Goal: Transaction & Acquisition: Book appointment/travel/reservation

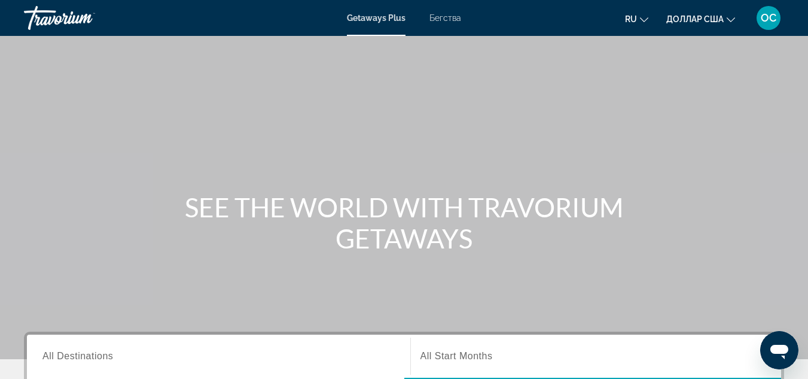
click at [455, 22] on font "Бегства" at bounding box center [446, 18] width 32 height 10
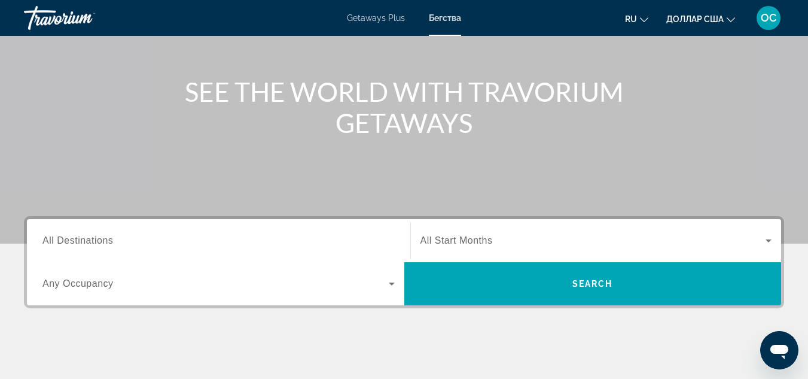
scroll to position [115, 0]
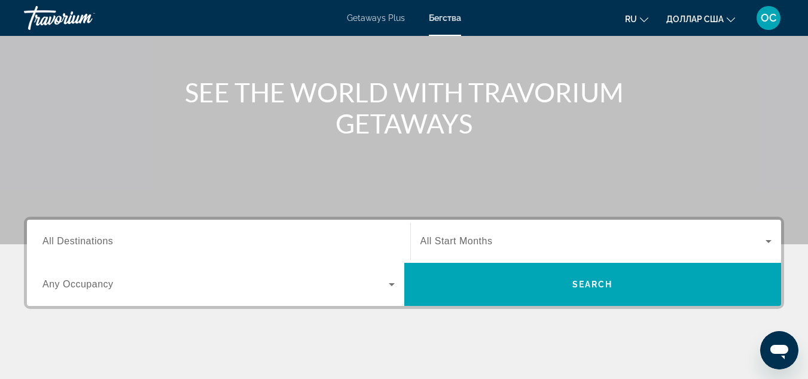
click at [100, 245] on span "All Destinations" at bounding box center [77, 241] width 71 height 10
click at [100, 245] on input "Destination All Destinations" at bounding box center [218, 242] width 352 height 14
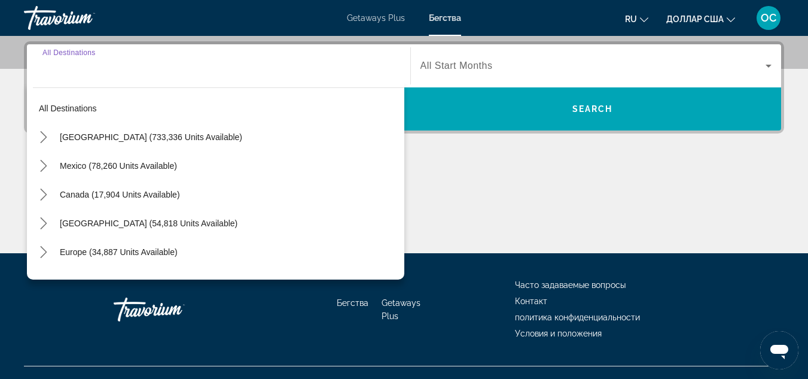
scroll to position [293, 0]
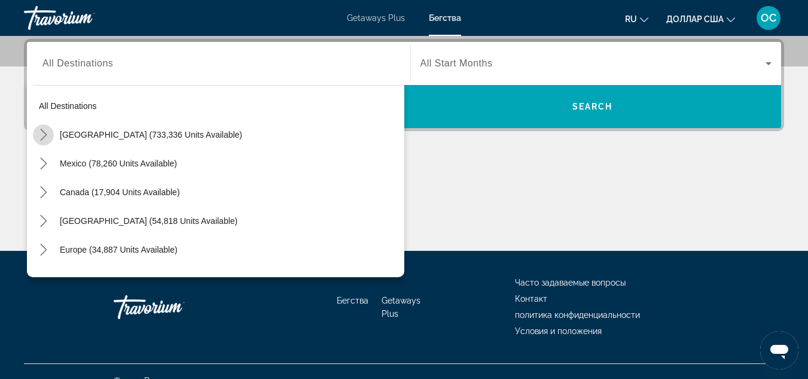
click at [44, 136] on icon "Toggle United States (733,336 units available) submenu" at bounding box center [44, 135] width 12 height 12
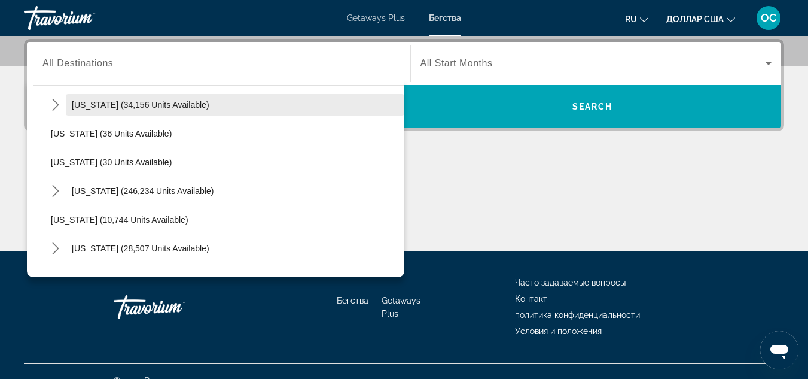
scroll to position [145, 0]
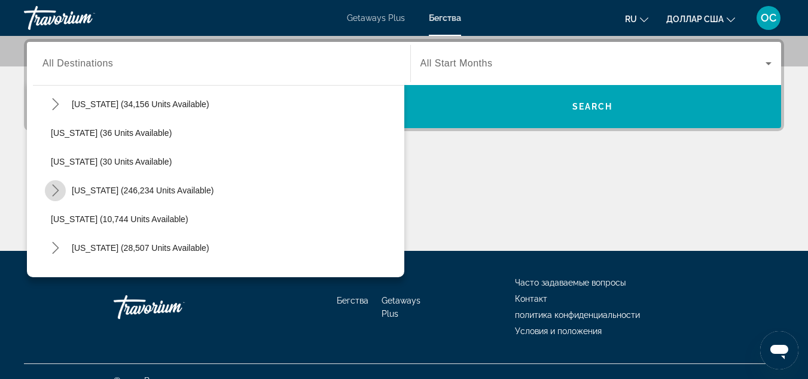
click at [56, 188] on icon "Toggle Florida (246,234 units available) submenu" at bounding box center [55, 190] width 7 height 12
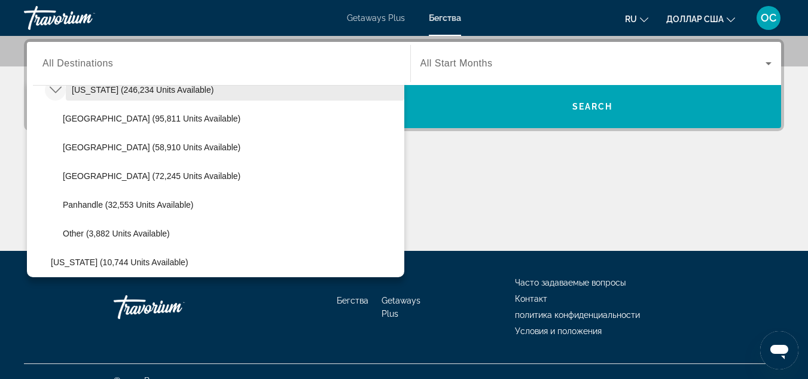
scroll to position [245, 0]
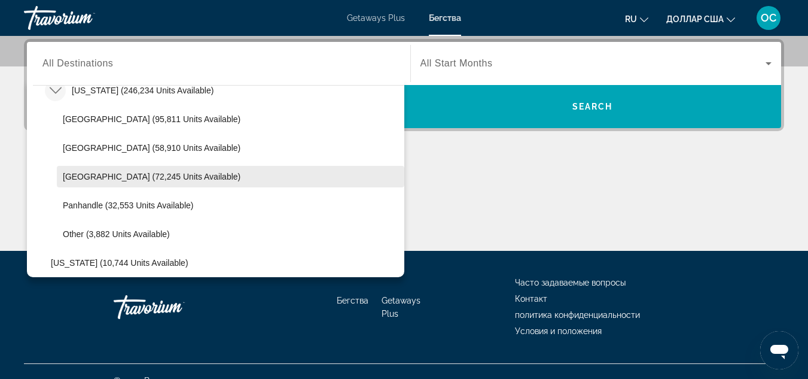
click at [90, 174] on span "West Coast (72,245 units available)" at bounding box center [152, 177] width 178 height 10
type input "**********"
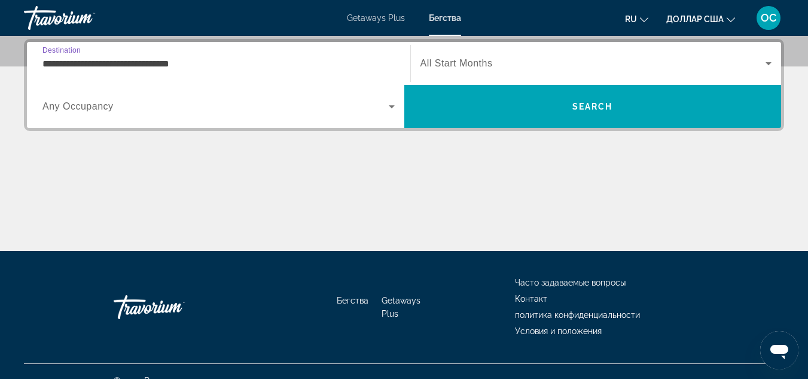
click at [473, 65] on span "All Start Months" at bounding box center [457, 63] width 72 height 10
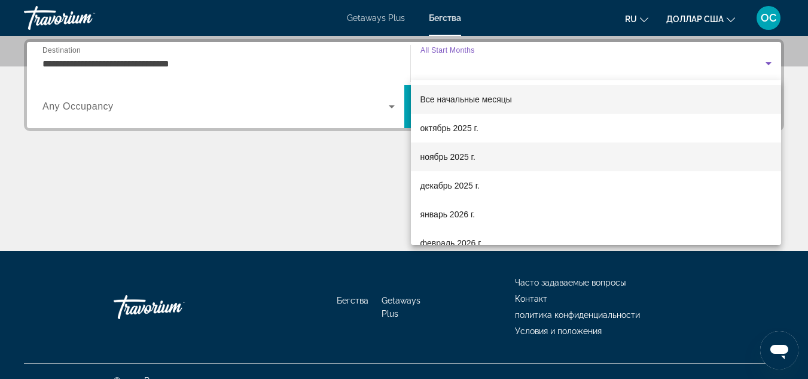
click at [459, 156] on font "ноябрь 2025 г." at bounding box center [448, 157] width 55 height 10
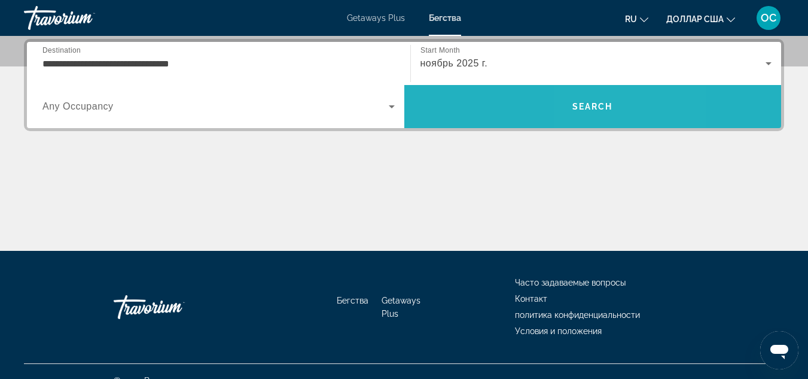
click at [596, 99] on span "Search" at bounding box center [594, 106] width 378 height 29
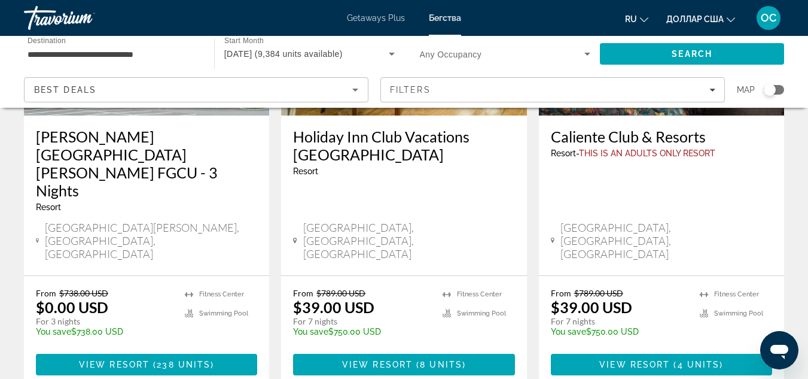
scroll to position [226, 0]
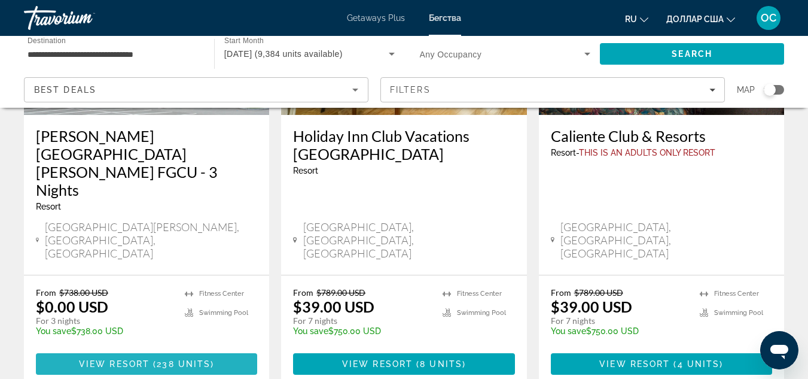
click at [135, 359] on span "View Resort" at bounding box center [114, 364] width 71 height 10
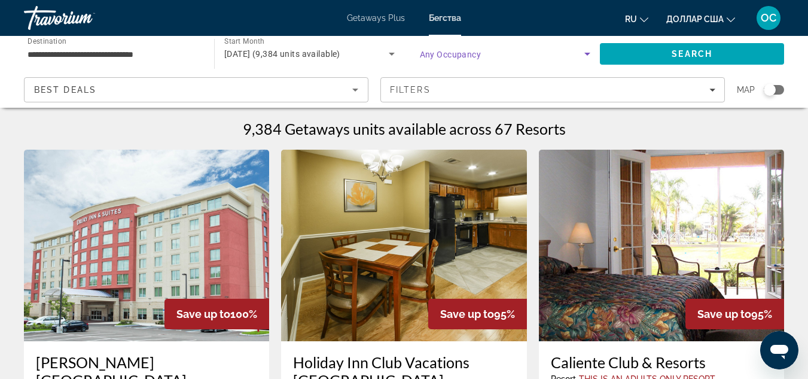
click at [585, 51] on icon "Search widget" at bounding box center [587, 54] width 14 height 14
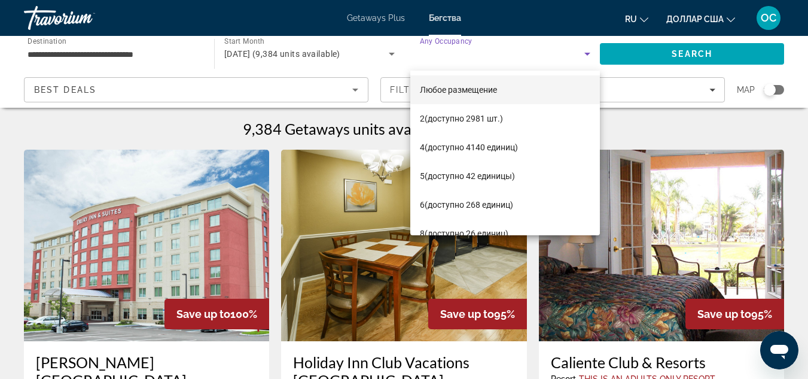
click at [240, 160] on div at bounding box center [404, 189] width 808 height 379
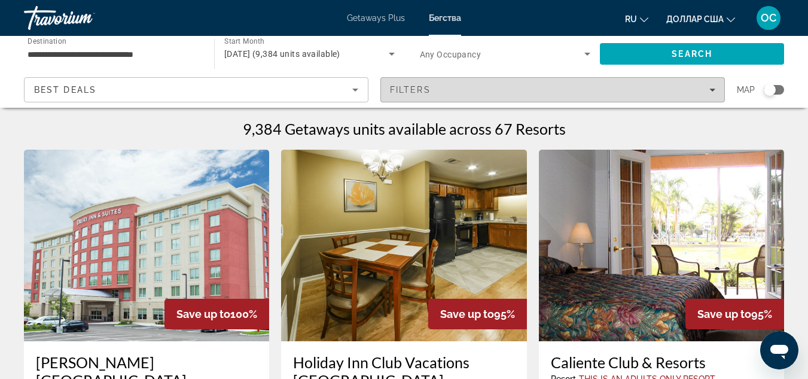
click at [712, 86] on div "Filters" at bounding box center [553, 90] width 326 height 10
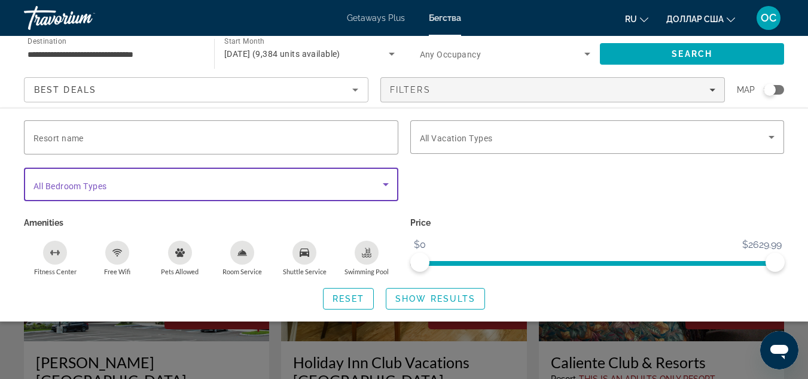
click at [389, 181] on icon "Search widget" at bounding box center [386, 184] width 14 height 14
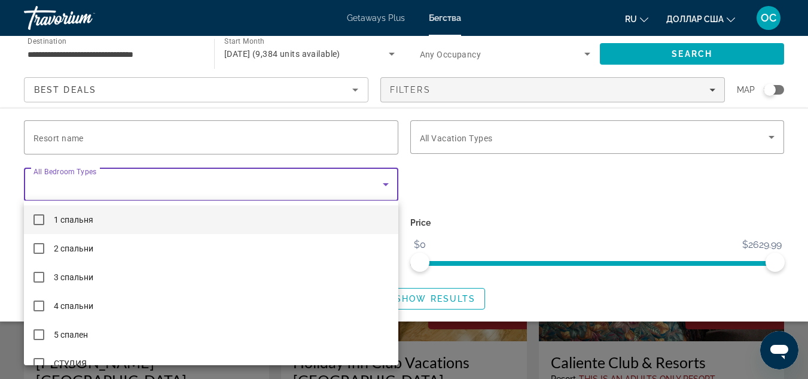
click at [523, 158] on div at bounding box center [404, 189] width 808 height 379
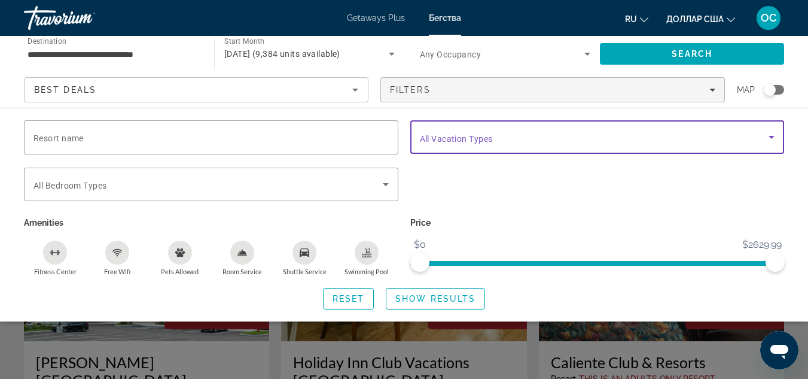
click at [773, 136] on icon "Search widget" at bounding box center [772, 137] width 6 height 3
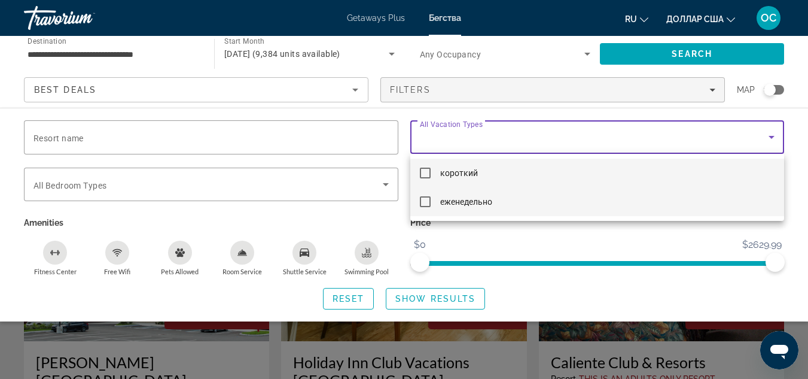
click at [432, 205] on mat-option "еженедельно" at bounding box center [598, 201] width 375 height 29
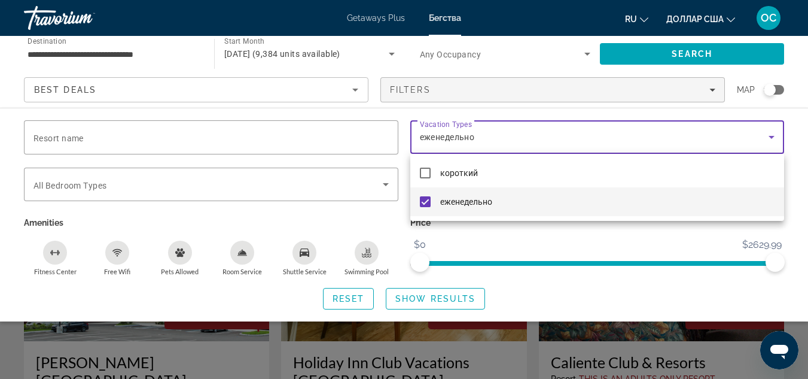
click at [564, 245] on div at bounding box center [404, 189] width 808 height 379
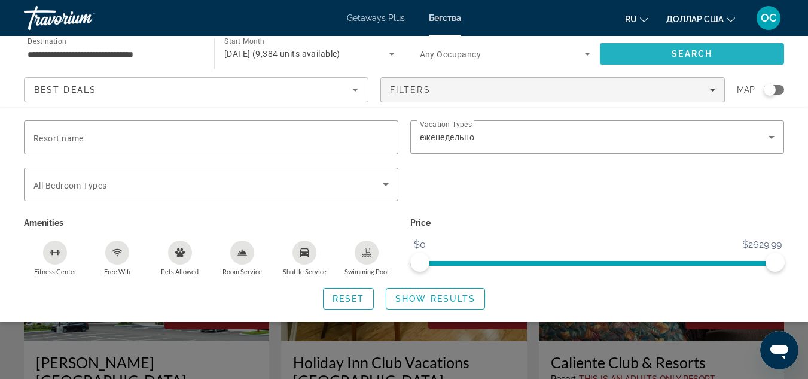
click at [680, 47] on span "Search" at bounding box center [692, 53] width 184 height 29
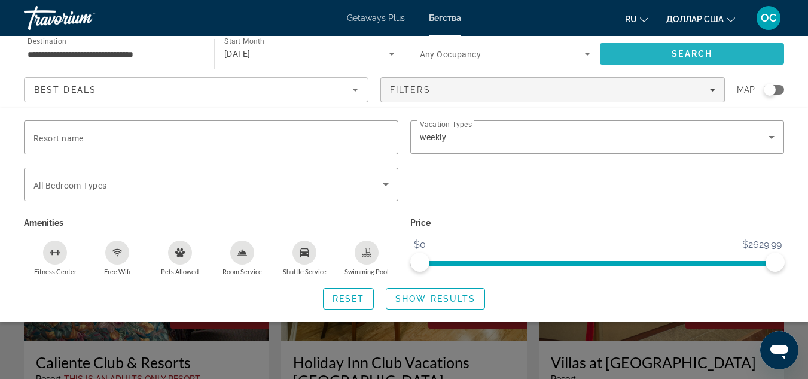
click at [692, 51] on span "Search" at bounding box center [692, 54] width 41 height 10
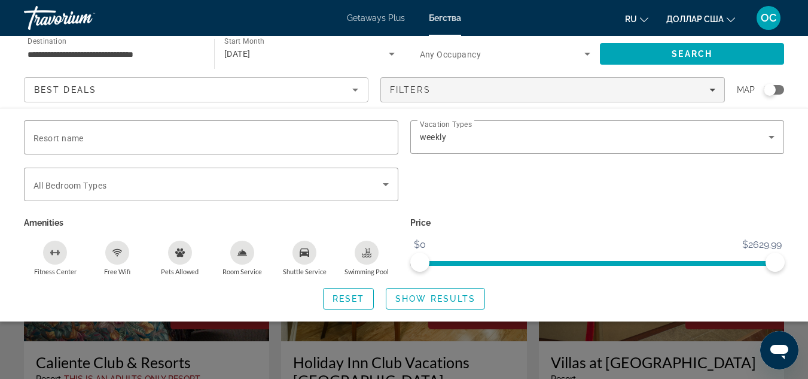
click at [734, 359] on div "Search widget" at bounding box center [404, 279] width 808 height 199
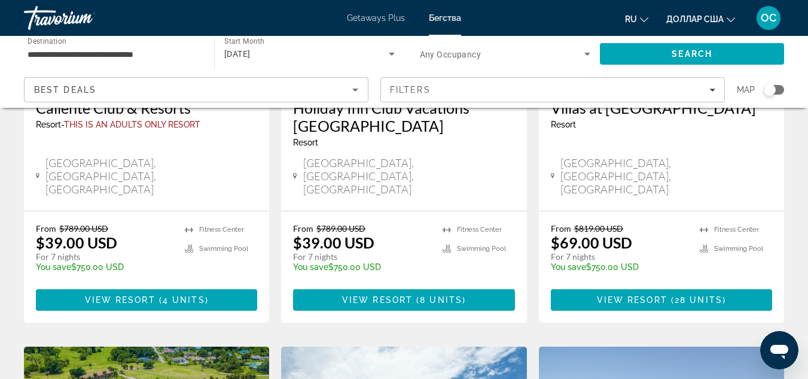
scroll to position [256, 0]
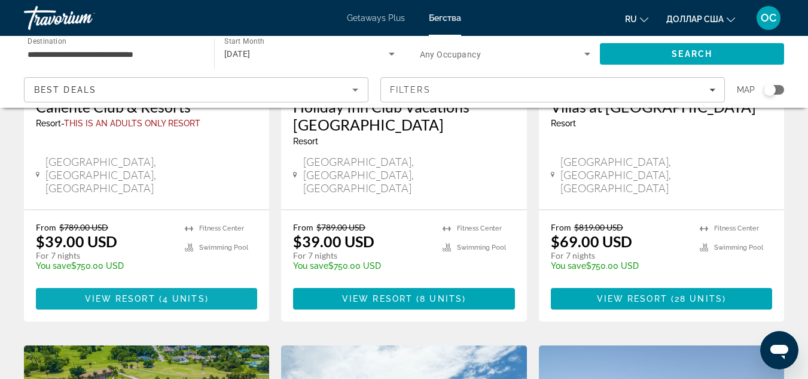
click at [121, 294] on span "View Resort" at bounding box center [120, 299] width 71 height 10
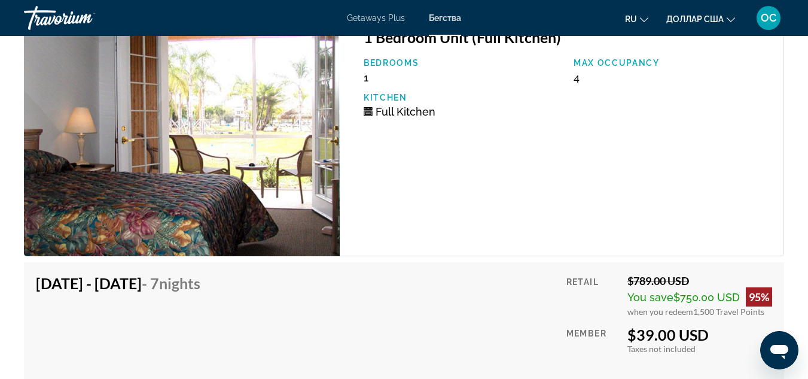
scroll to position [2499, 0]
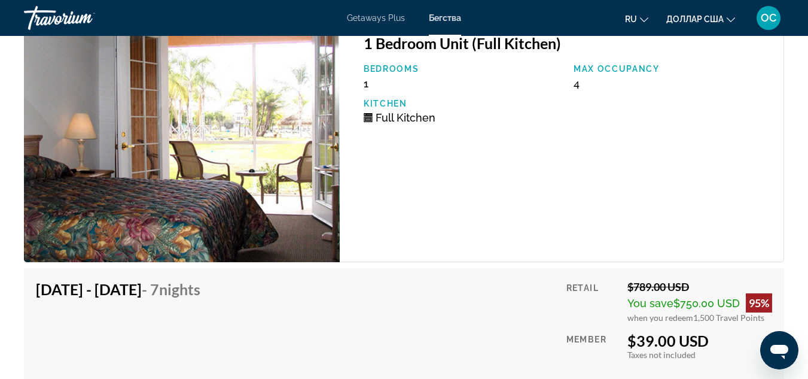
click at [141, 171] on img "Основное содержание" at bounding box center [182, 142] width 316 height 241
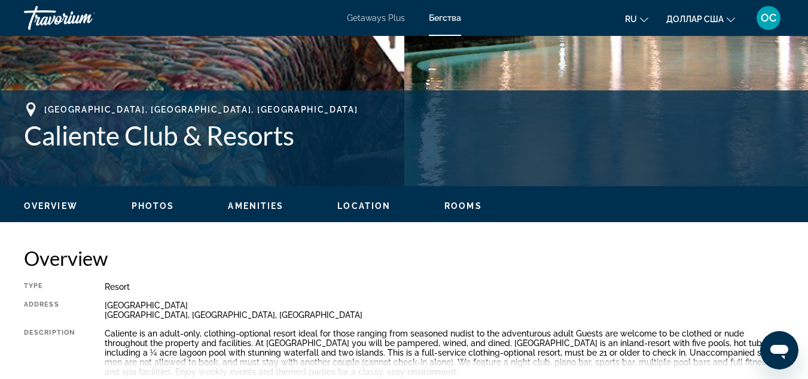
scroll to position [0, 0]
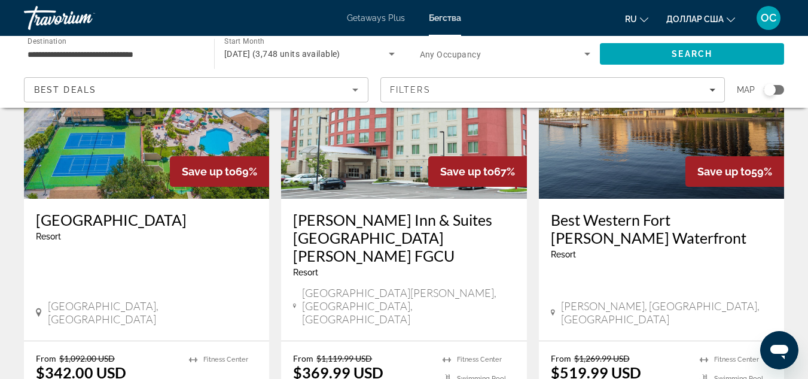
scroll to position [601, 0]
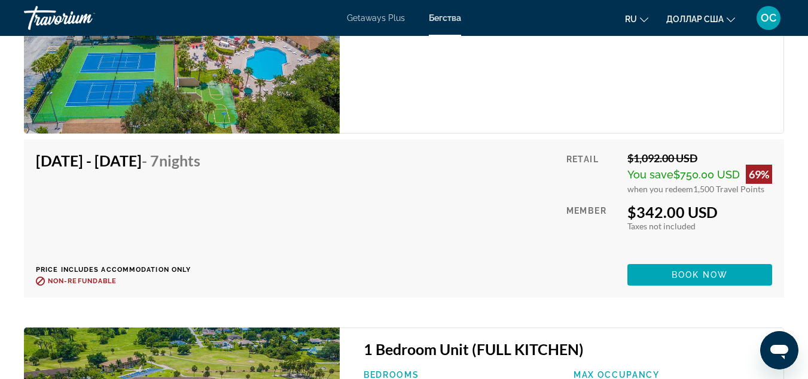
scroll to position [2351, 0]
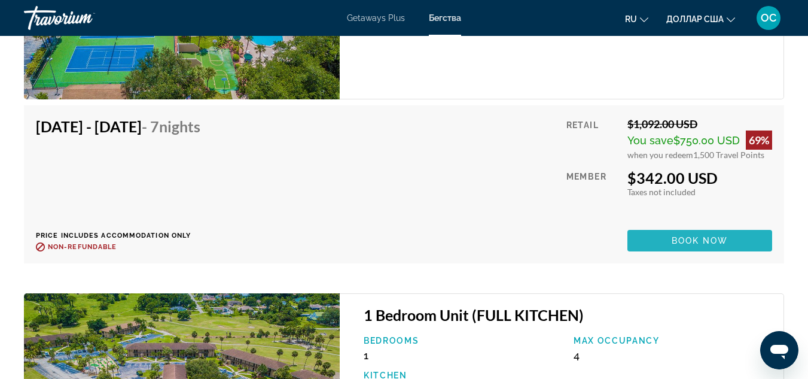
click at [698, 237] on span "Book now" at bounding box center [700, 241] width 57 height 10
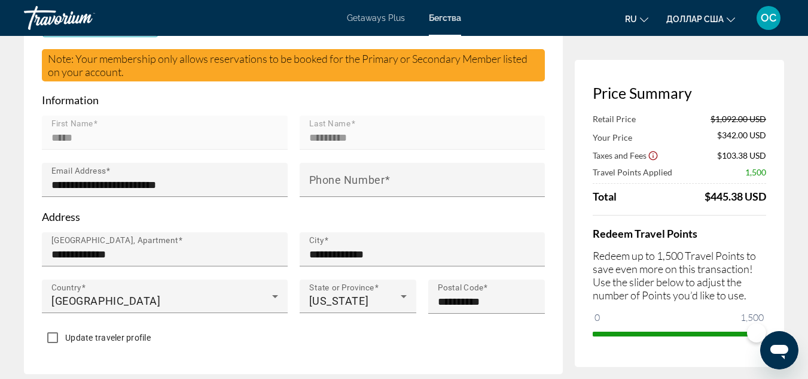
scroll to position [360, 0]
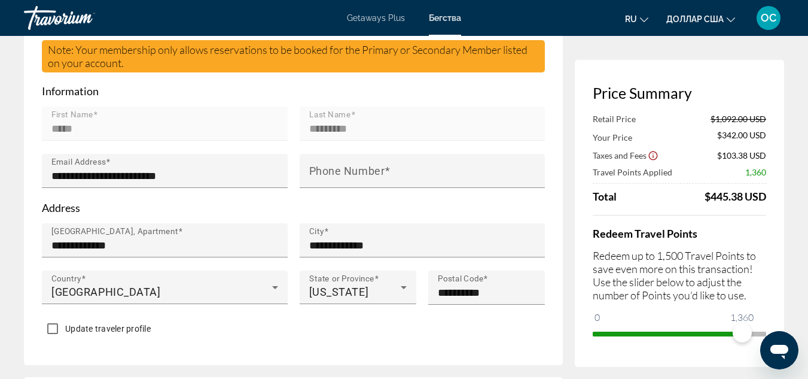
drag, startPoint x: 743, startPoint y: 333, endPoint x: 622, endPoint y: 340, distance: 121.1
click at [622, 340] on span "ngx-slider" at bounding box center [668, 331] width 150 height 19
drag, startPoint x: 744, startPoint y: 330, endPoint x: 622, endPoint y: 338, distance: 122.4
click at [622, 338] on span "ngx-slider" at bounding box center [621, 332] width 19 height 19
click at [626, 332] on span "ngx-slider" at bounding box center [621, 332] width 19 height 19
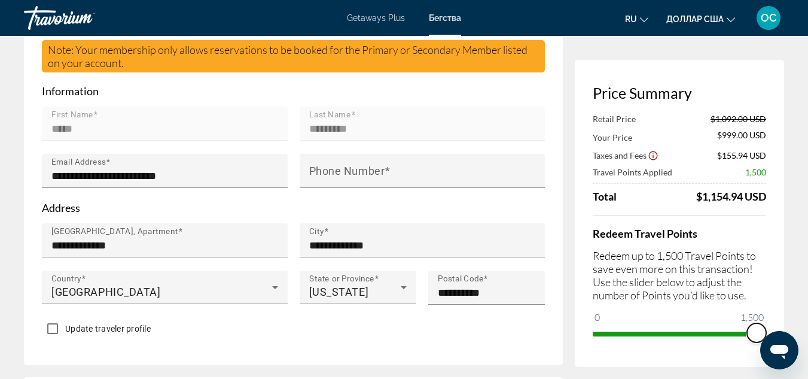
drag, startPoint x: 626, startPoint y: 336, endPoint x: 817, endPoint y: 334, distance: 190.9
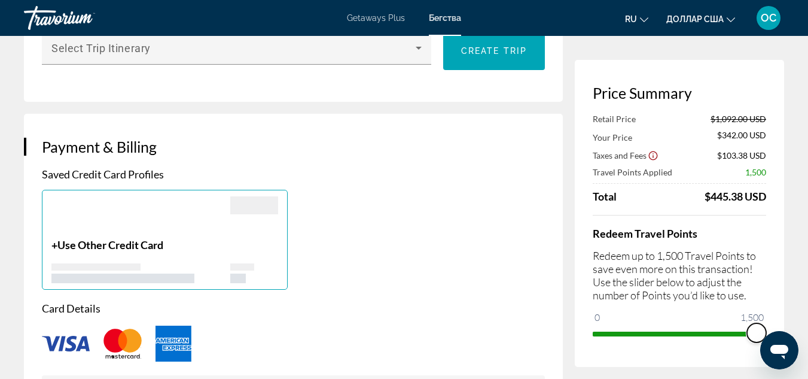
scroll to position [760, 0]
drag, startPoint x: 759, startPoint y: 332, endPoint x: 801, endPoint y: 313, distance: 45.8
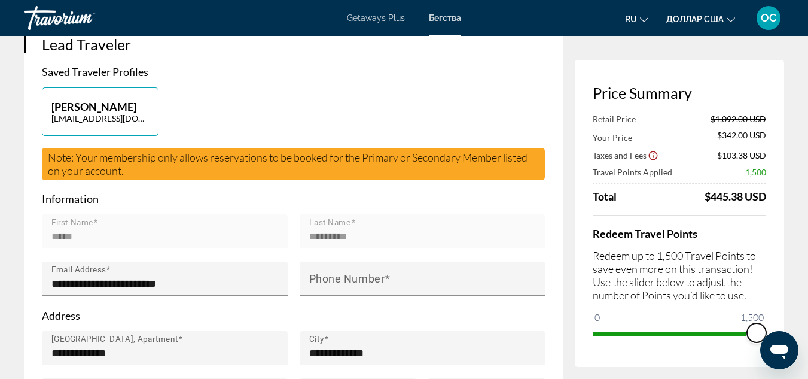
scroll to position [0, 0]
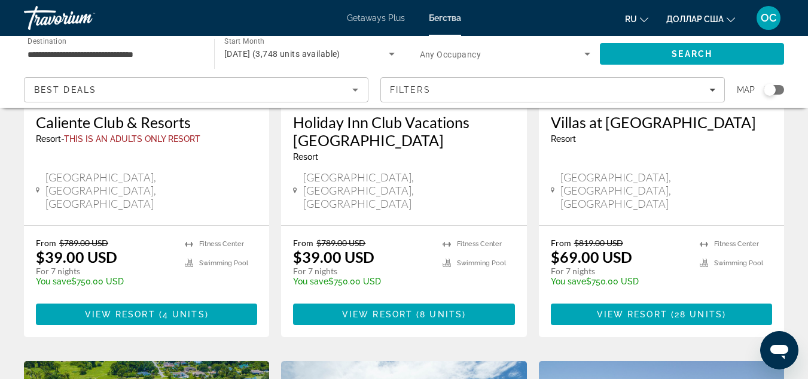
scroll to position [241, 0]
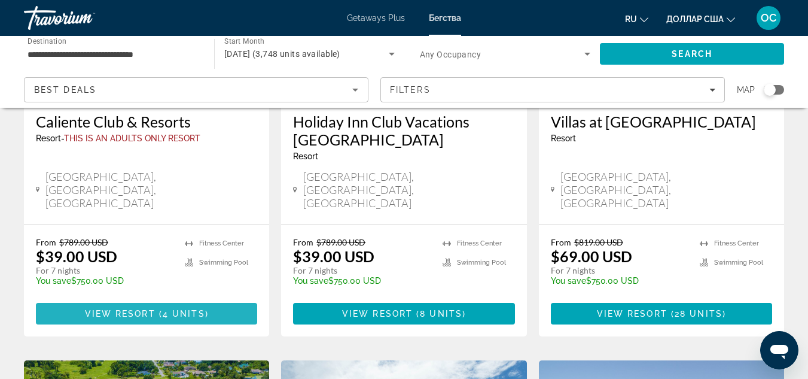
click at [144, 309] on span "View Resort" at bounding box center [120, 314] width 71 height 10
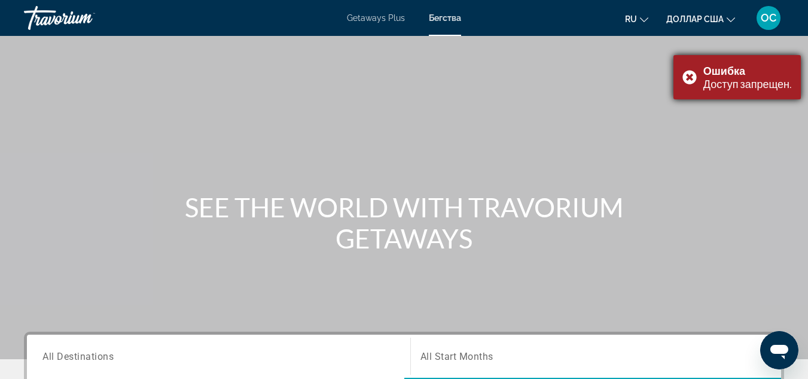
click at [689, 73] on div "Ошибка Доступ запрещен." at bounding box center [737, 77] width 127 height 44
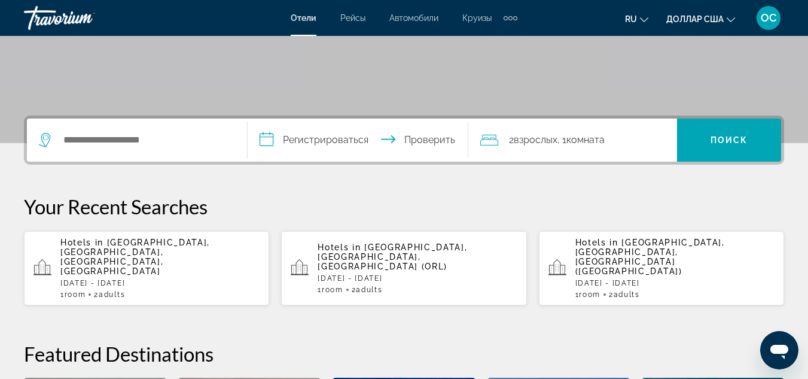
scroll to position [217, 0]
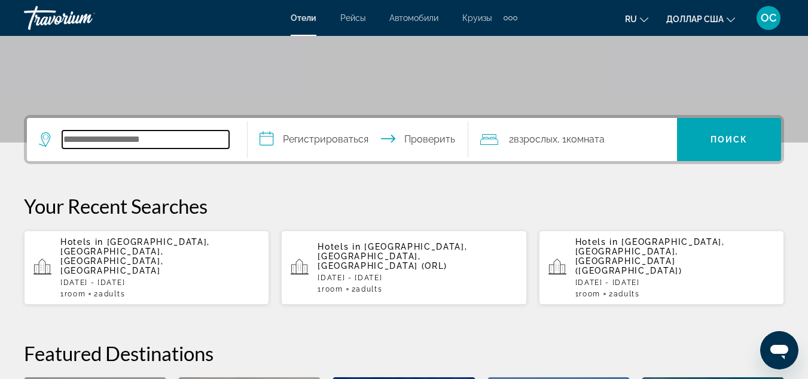
click at [110, 139] on input "Поиск отеля" at bounding box center [145, 139] width 167 height 18
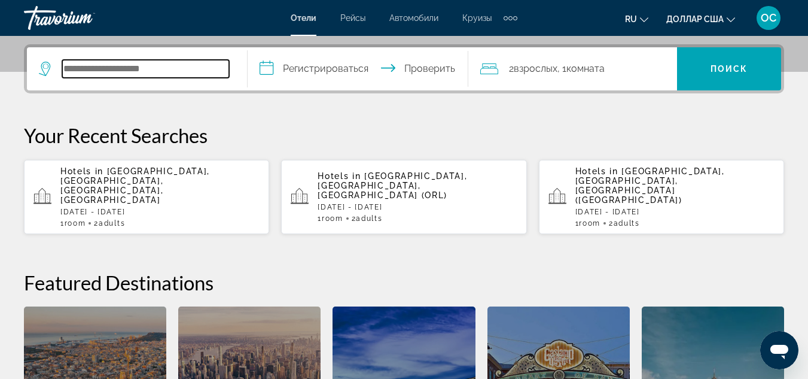
scroll to position [293, 0]
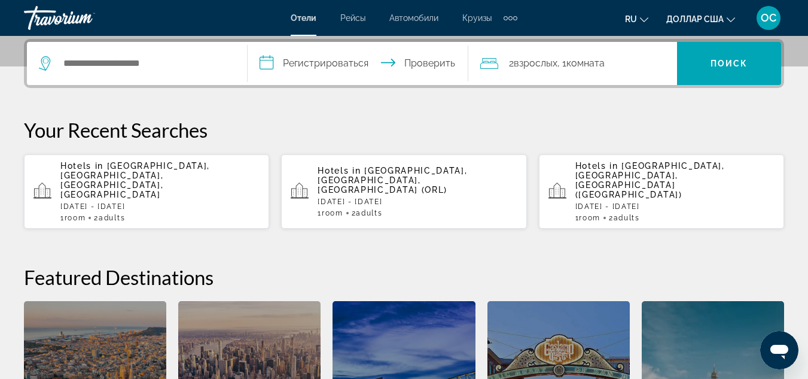
click at [132, 170] on span "[GEOGRAPHIC_DATA], [GEOGRAPHIC_DATA], [GEOGRAPHIC_DATA], [GEOGRAPHIC_DATA]" at bounding box center [135, 180] width 150 height 38
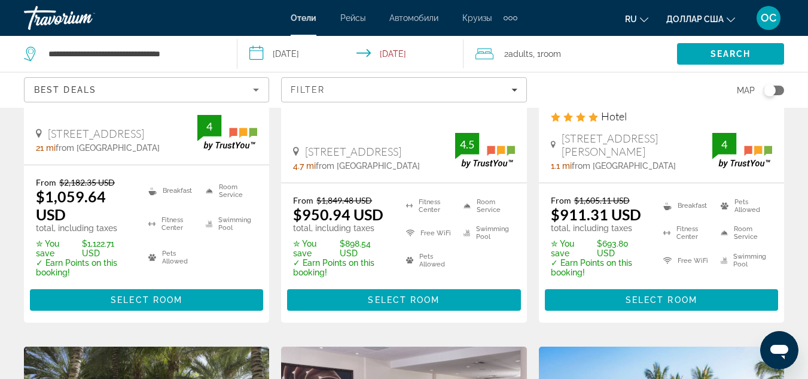
scroll to position [288, 0]
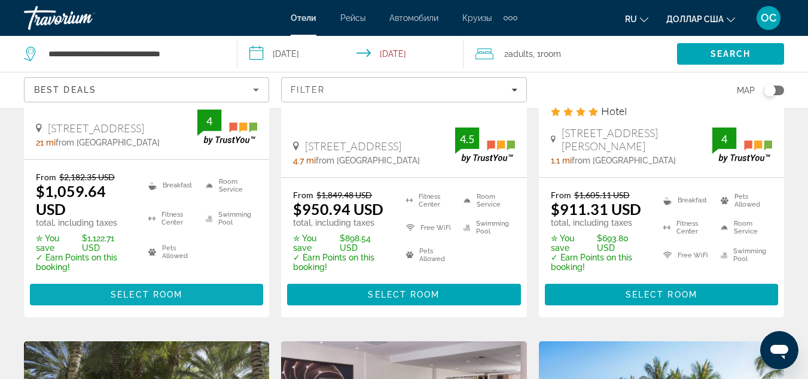
click at [163, 296] on span "Select Room" at bounding box center [147, 295] width 72 height 10
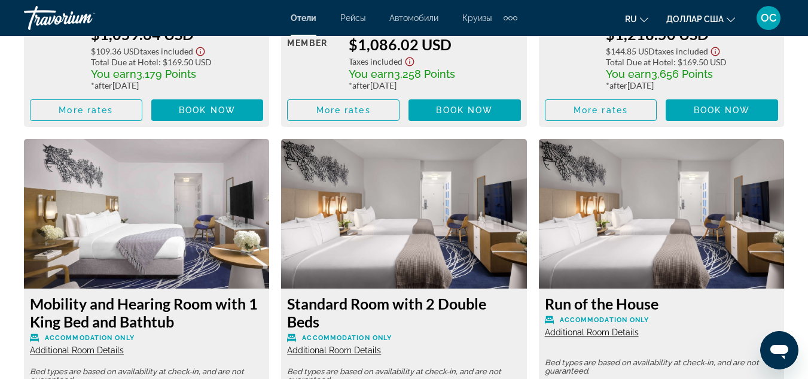
scroll to position [2212, 0]
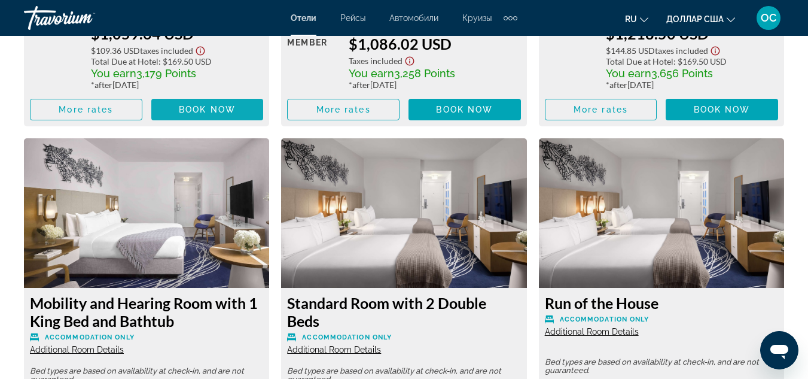
click at [200, 110] on span "Book now" at bounding box center [207, 110] width 57 height 10
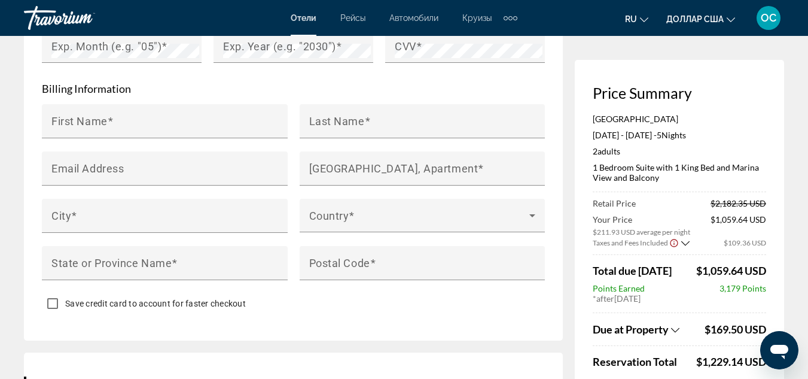
scroll to position [1217, 0]
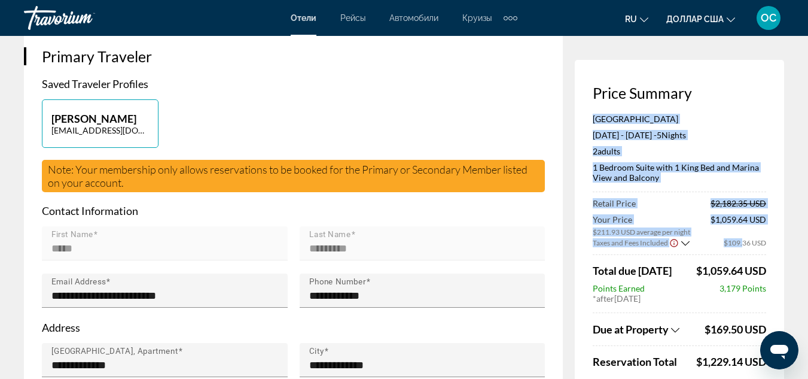
drag, startPoint x: 758, startPoint y: 84, endPoint x: 739, endPoint y: -17, distance: 103.4
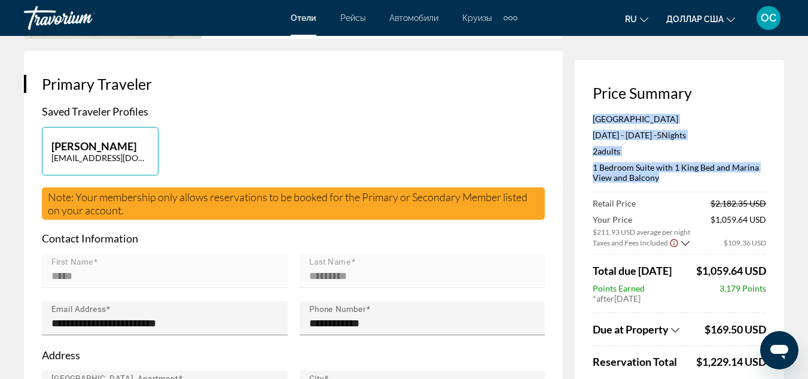
scroll to position [0, 0]
